Goal: Information Seeking & Learning: Check status

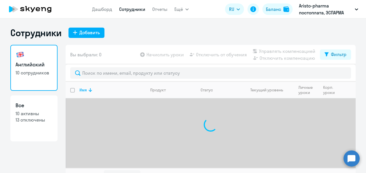
select select "30"
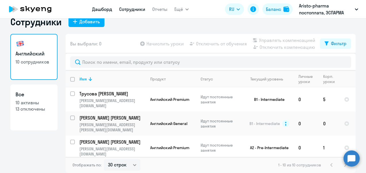
click at [112, 10] on link "Дашборд" at bounding box center [102, 9] width 20 height 6
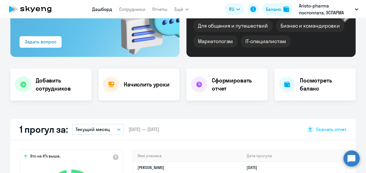
select select "30"
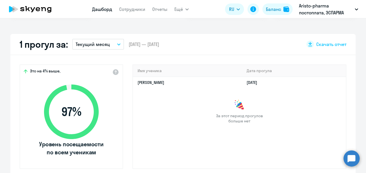
scroll to position [155, 0]
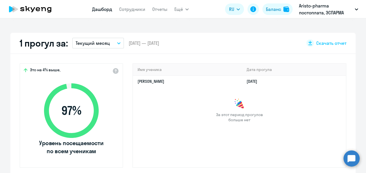
click at [117, 43] on icon "button" at bounding box center [118, 43] width 3 height 1
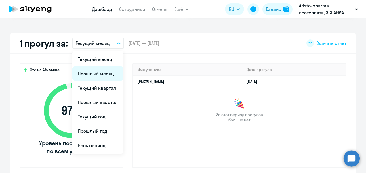
click at [98, 73] on li "Прошлый месяц" at bounding box center [97, 74] width 51 height 14
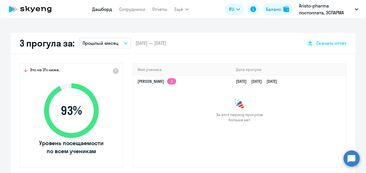
click at [121, 45] on button "Прошлый месяц" at bounding box center [105, 43] width 52 height 11
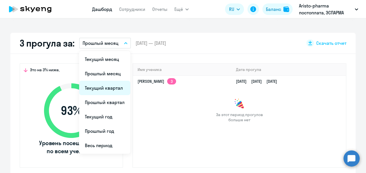
click at [102, 92] on li "Текущий квартал" at bounding box center [104, 88] width 51 height 14
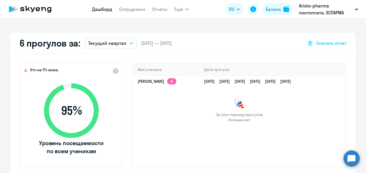
click at [128, 45] on button "Текущий квартал" at bounding box center [111, 43] width 52 height 11
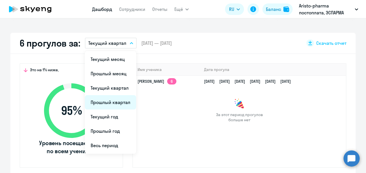
click at [107, 105] on li "Прошлый квартал" at bounding box center [110, 102] width 51 height 14
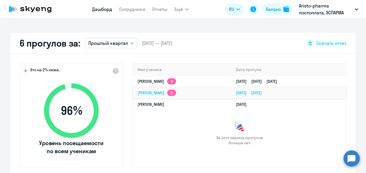
click at [173, 92] on link "[PERSON_NAME] 2" at bounding box center [157, 92] width 39 height 5
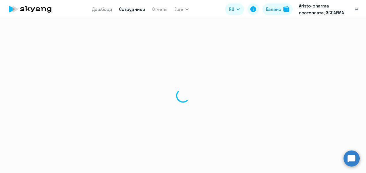
select select "english"
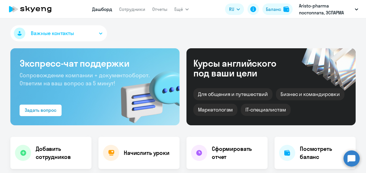
scroll to position [115, 0]
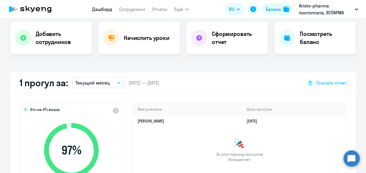
click at [117, 84] on icon "button" at bounding box center [118, 83] width 3 height 2
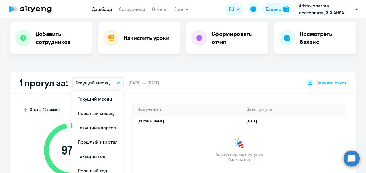
select select "30"
click at [102, 128] on li "Текущий квартал" at bounding box center [97, 128] width 51 height 14
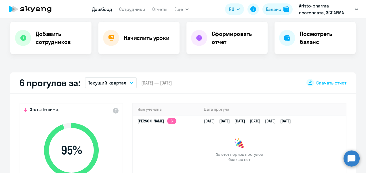
click at [119, 85] on p "Текущий квартал" at bounding box center [107, 82] width 38 height 7
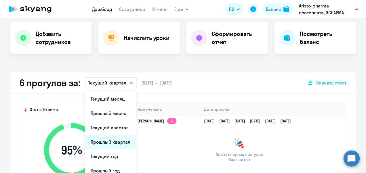
click at [104, 143] on li "Прошлый квартал" at bounding box center [110, 142] width 51 height 14
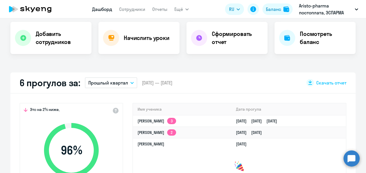
click at [130, 84] on icon "button" at bounding box center [131, 83] width 3 height 2
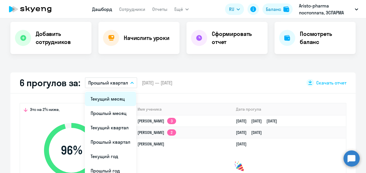
click at [114, 100] on li "Текущий месяц" at bounding box center [110, 99] width 51 height 14
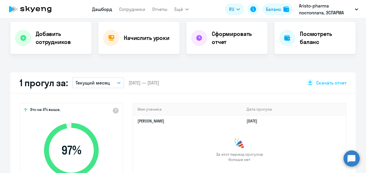
click at [120, 84] on button "Текущий месяц" at bounding box center [98, 82] width 52 height 11
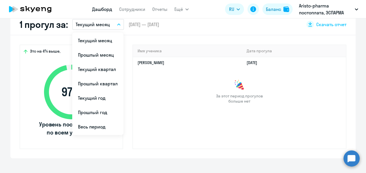
scroll to position [202, 0]
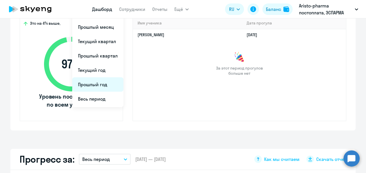
click at [105, 89] on li "Прошлый год" at bounding box center [97, 84] width 51 height 14
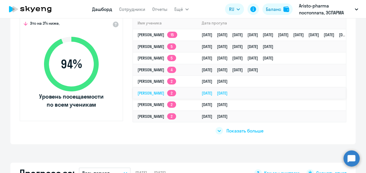
scroll to position [173, 0]
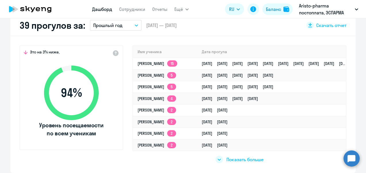
click at [242, 160] on span "Показать больше" at bounding box center [245, 160] width 37 height 6
